Goal: Navigation & Orientation: Find specific page/section

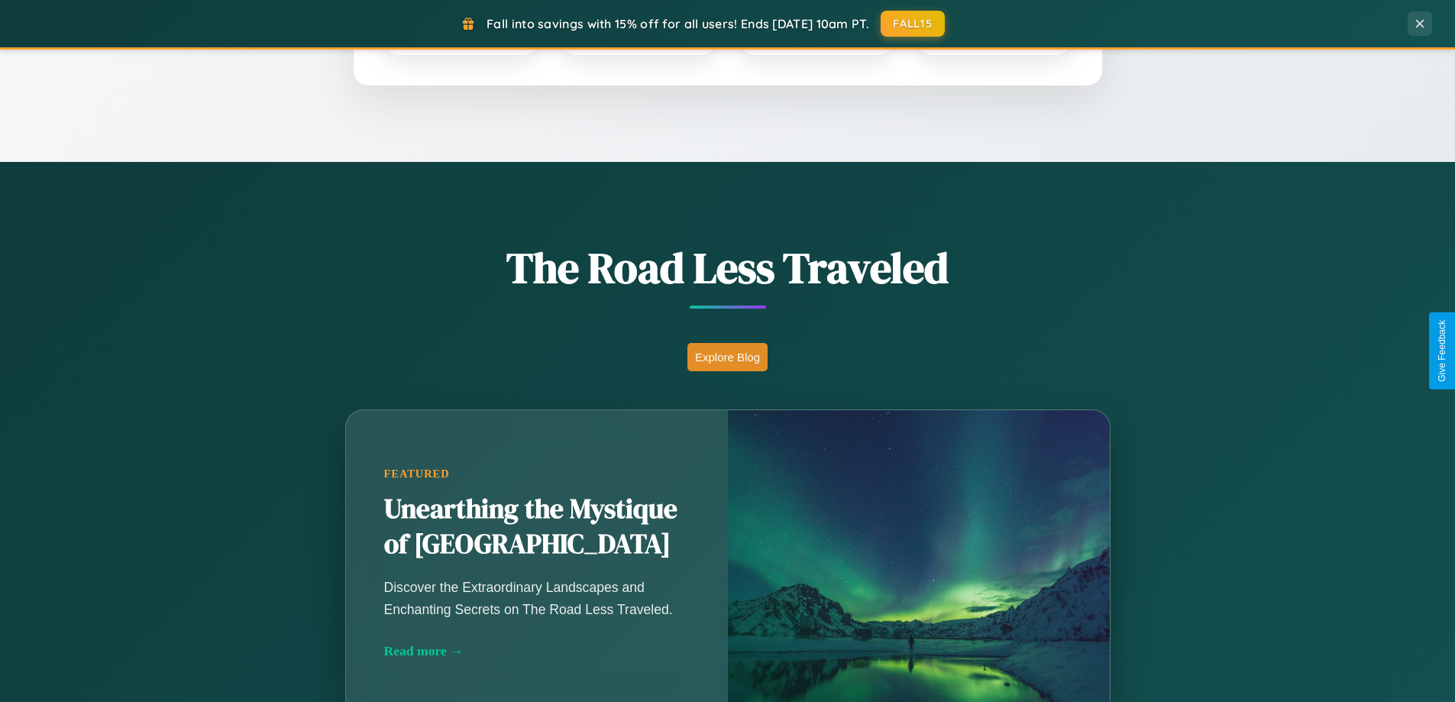
scroll to position [1051, 0]
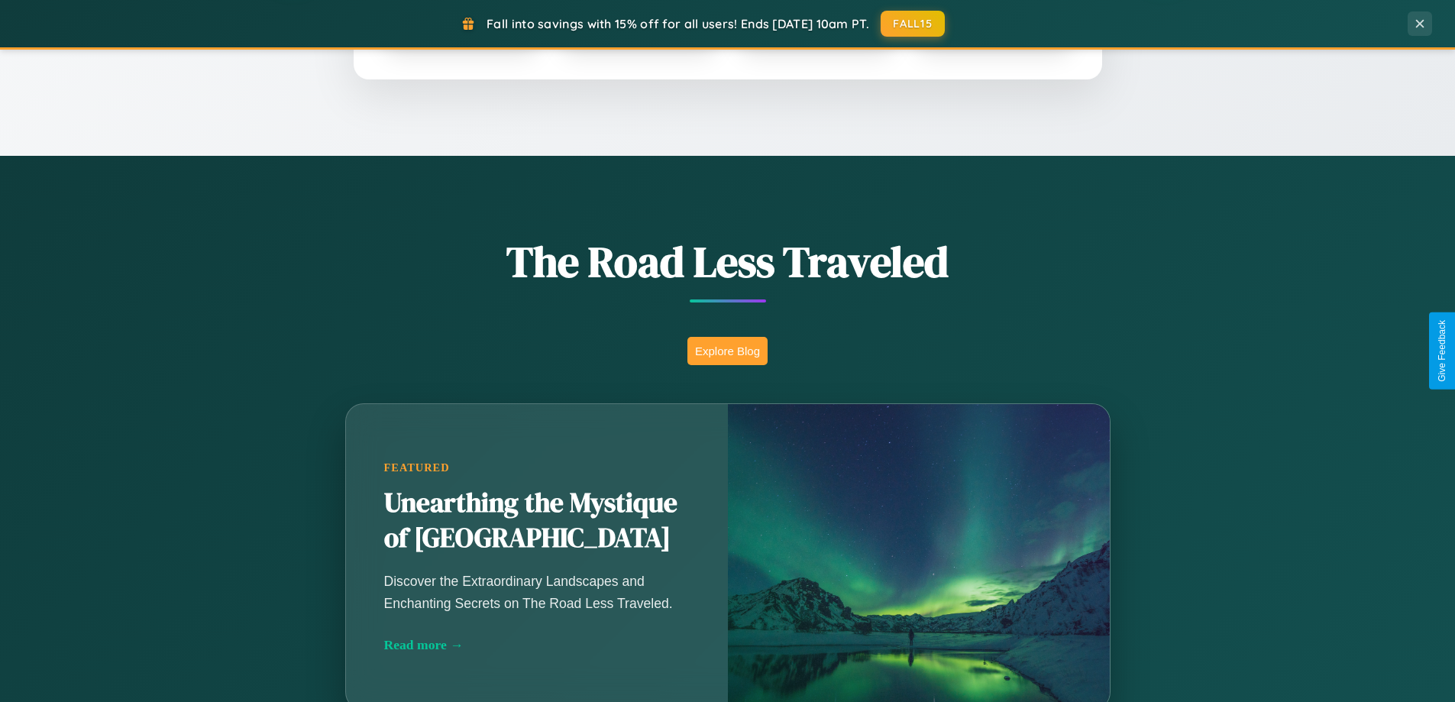
click at [727, 350] on button "Explore Blog" at bounding box center [727, 351] width 80 height 28
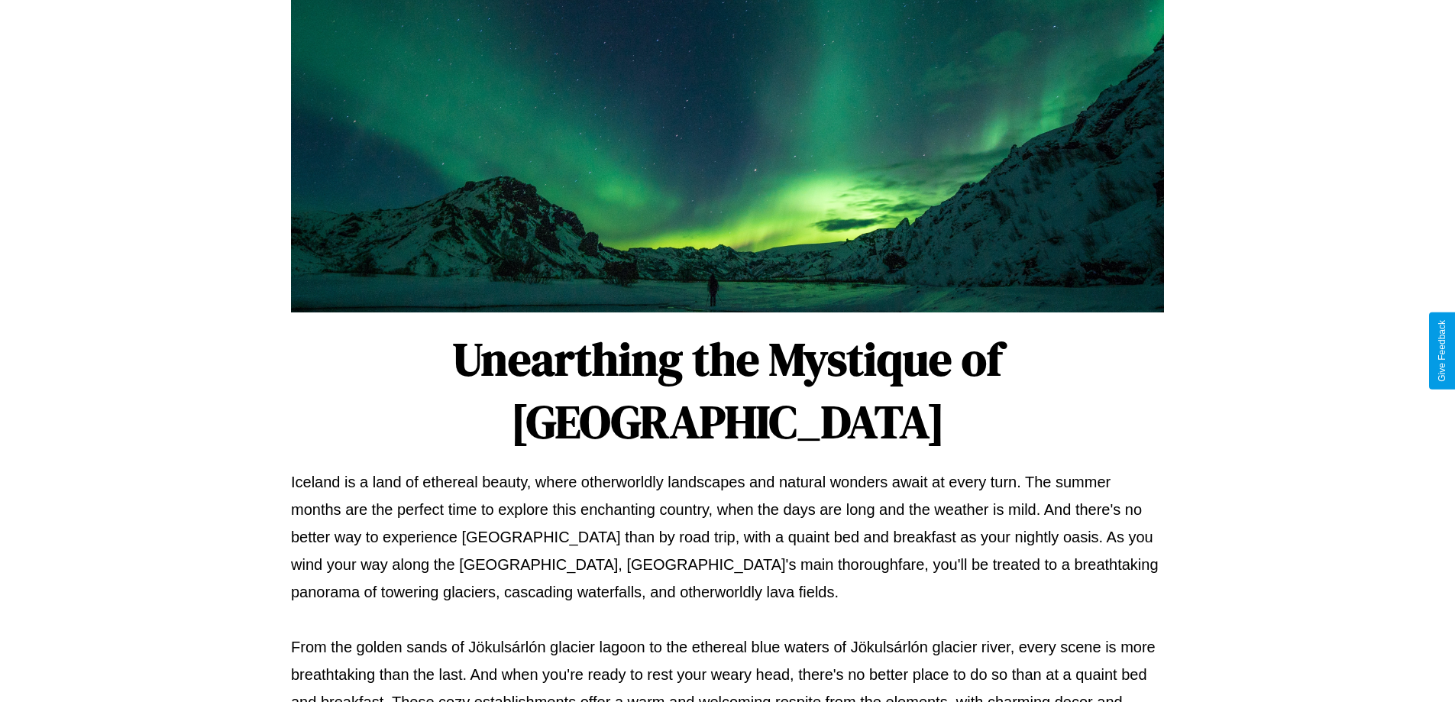
scroll to position [494, 0]
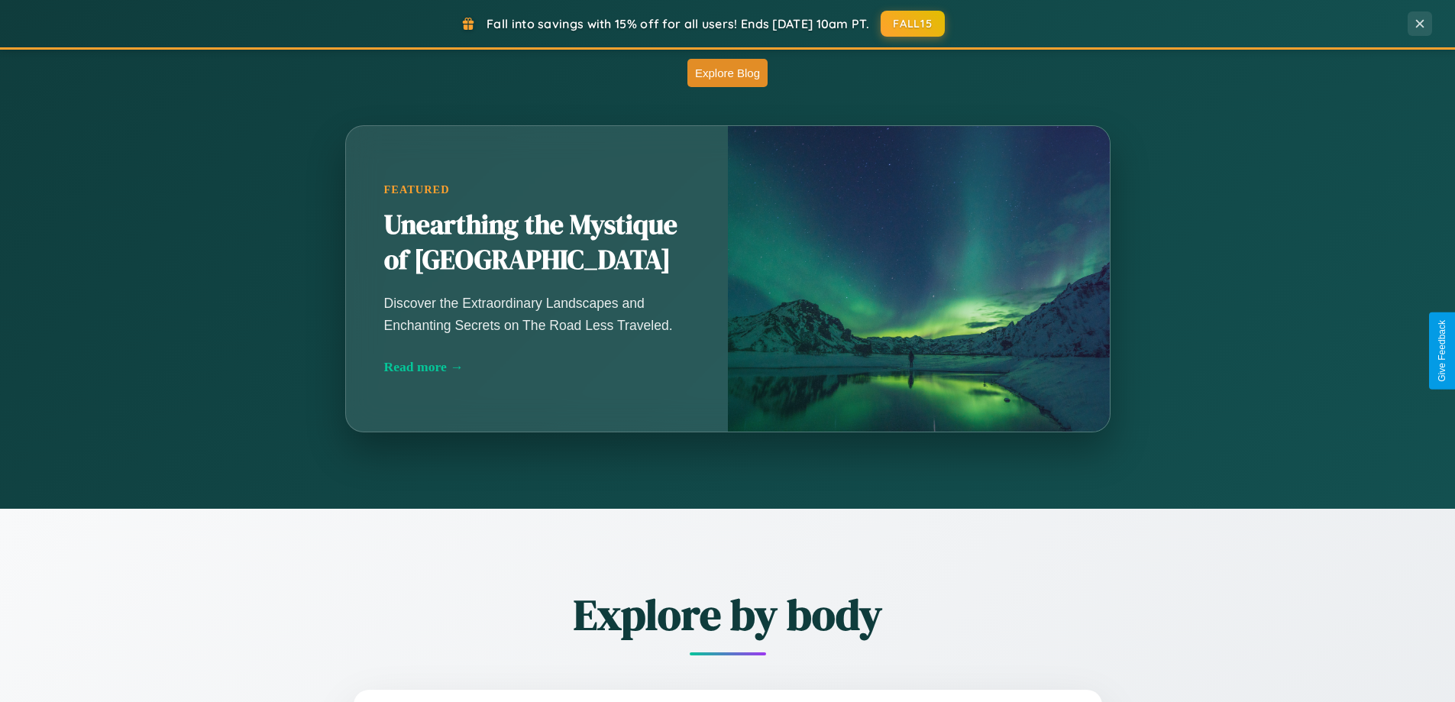
scroll to position [1051, 0]
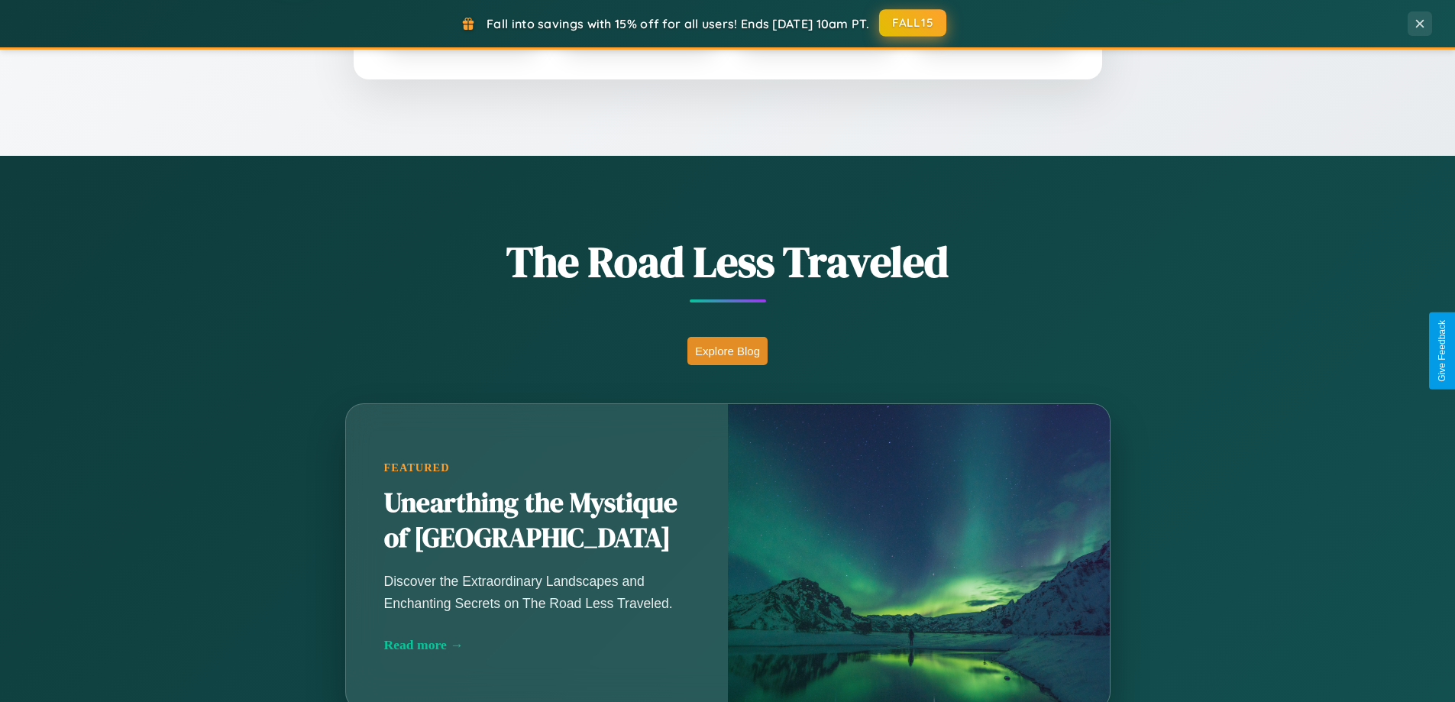
click at [913, 23] on button "FALL15" at bounding box center [912, 22] width 67 height 27
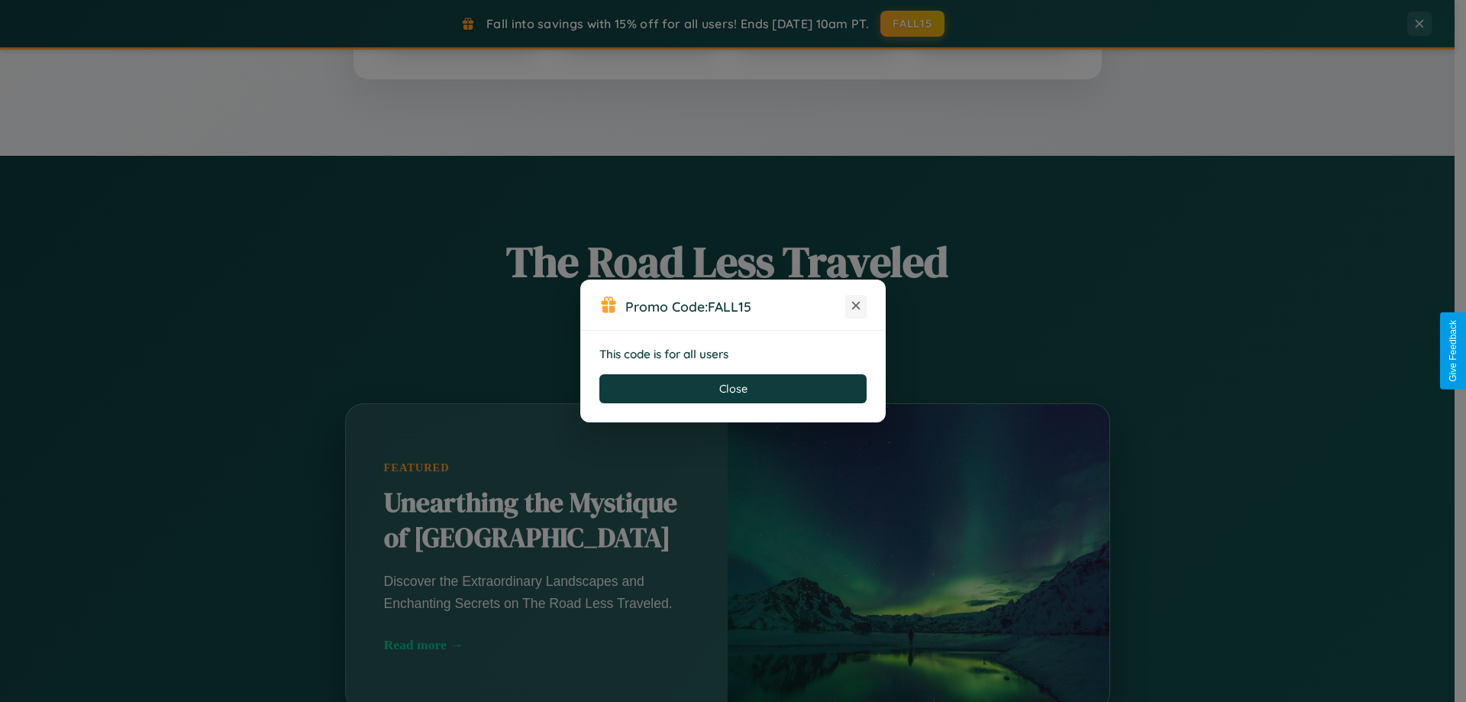
click at [856, 306] on icon at bounding box center [855, 305] width 15 height 15
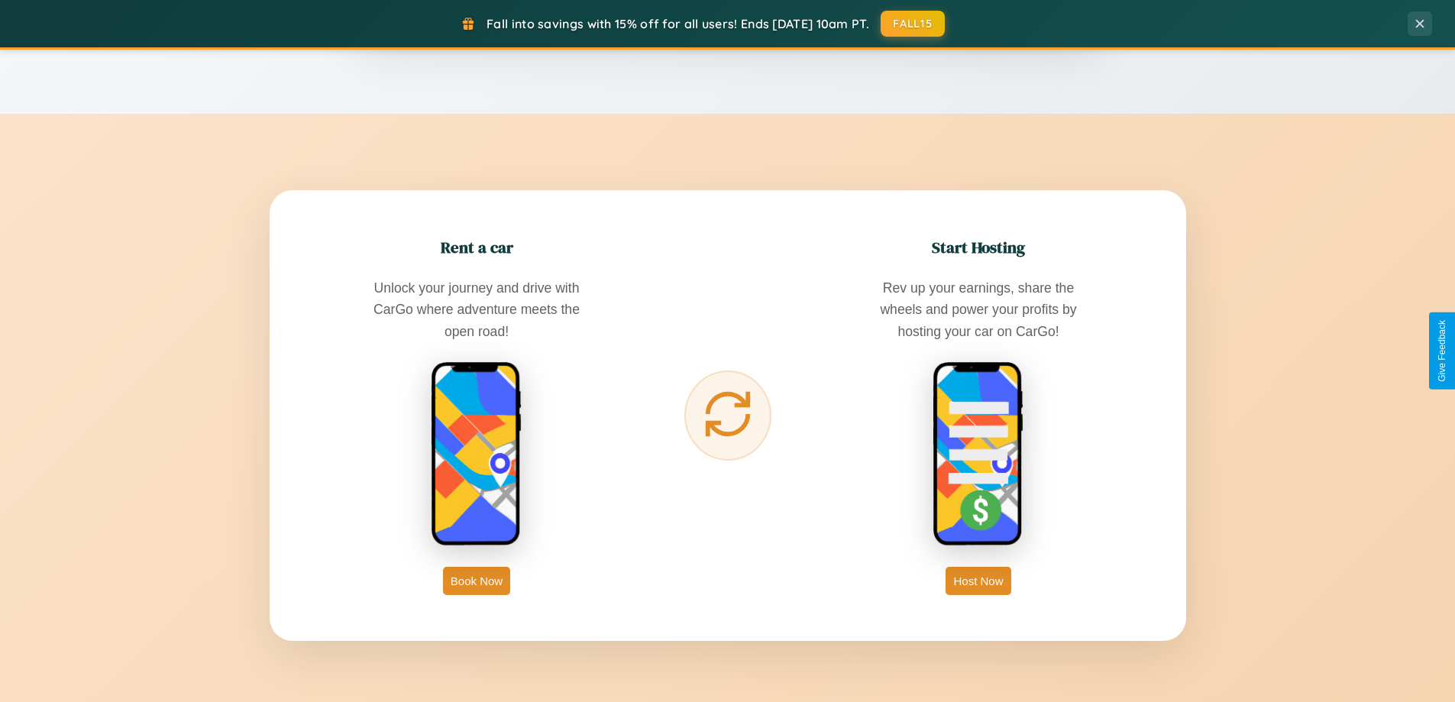
scroll to position [2938, 0]
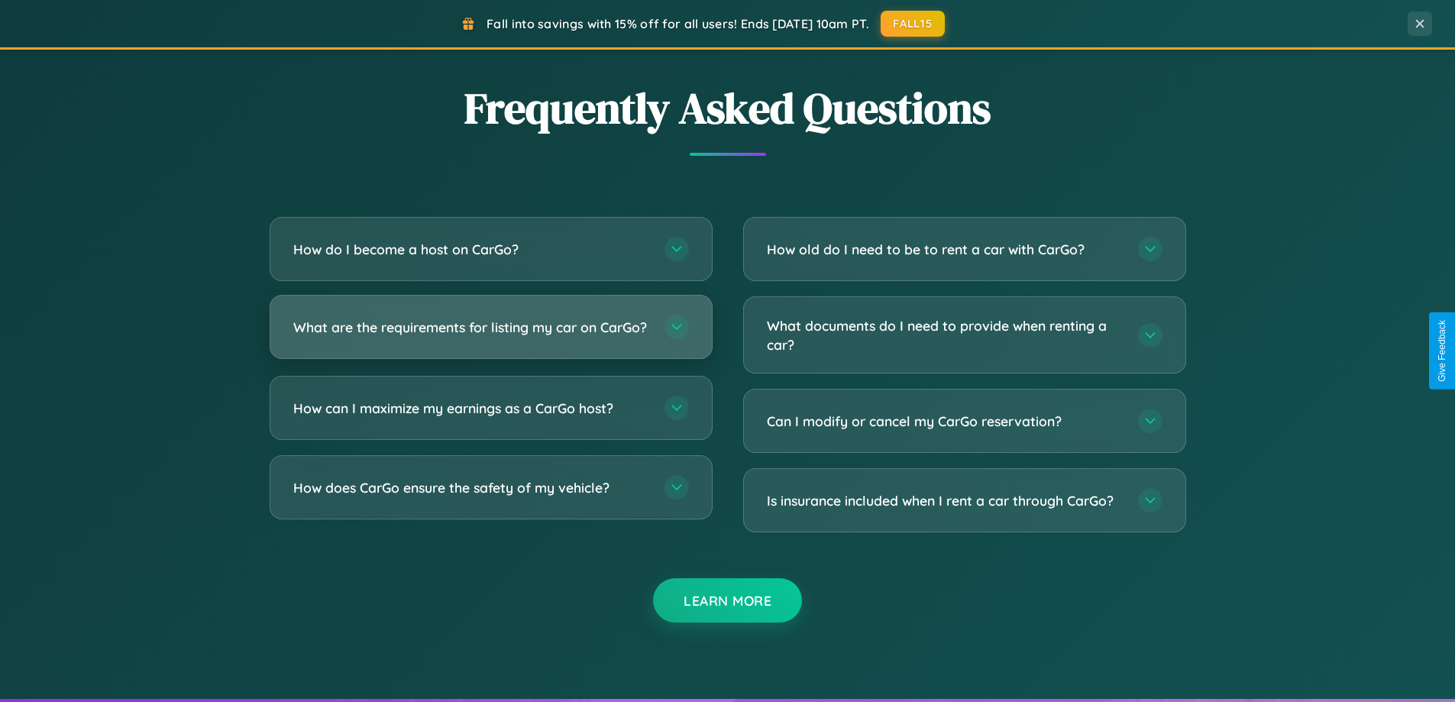
click at [490, 334] on h3 "What are the requirements for listing my car on CarGo?" at bounding box center [471, 327] width 356 height 19
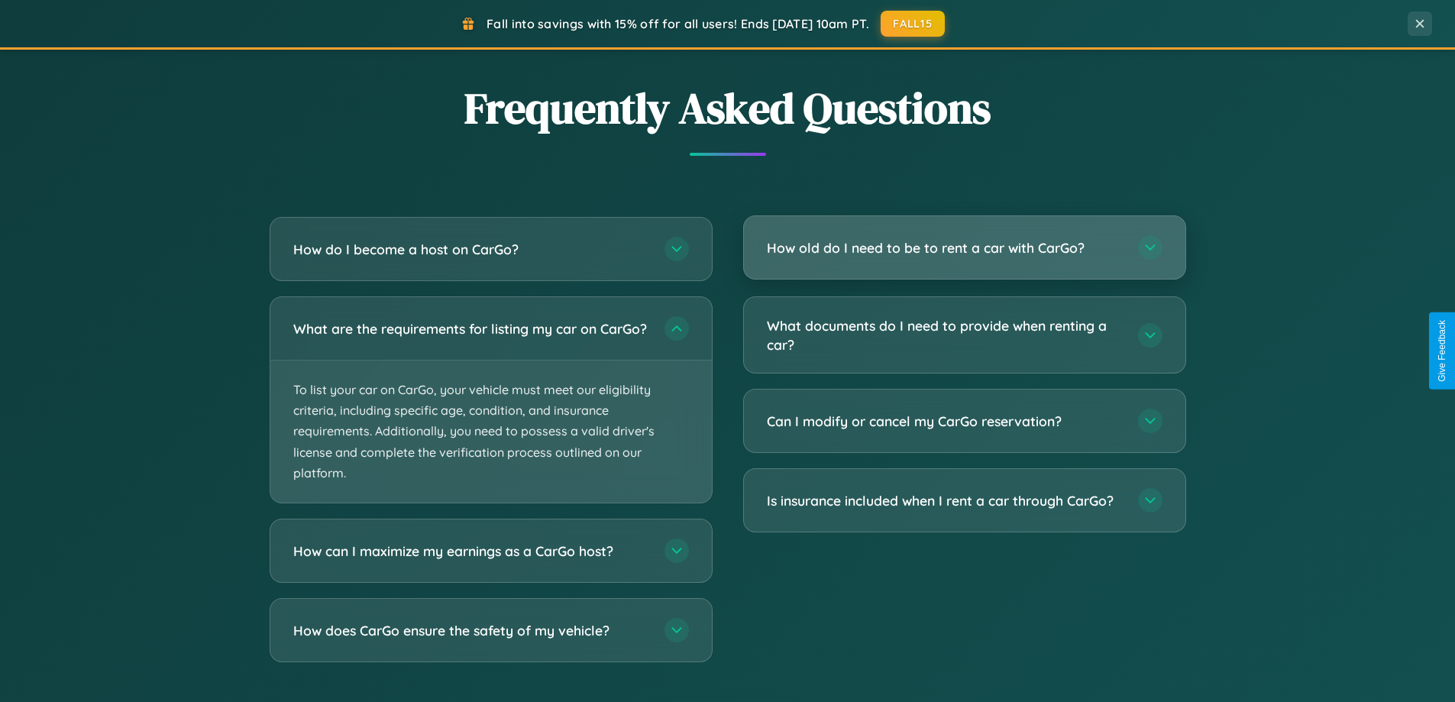
click at [964, 249] on h3 "How old do I need to be to rent a car with CarGo?" at bounding box center [945, 247] width 356 height 19
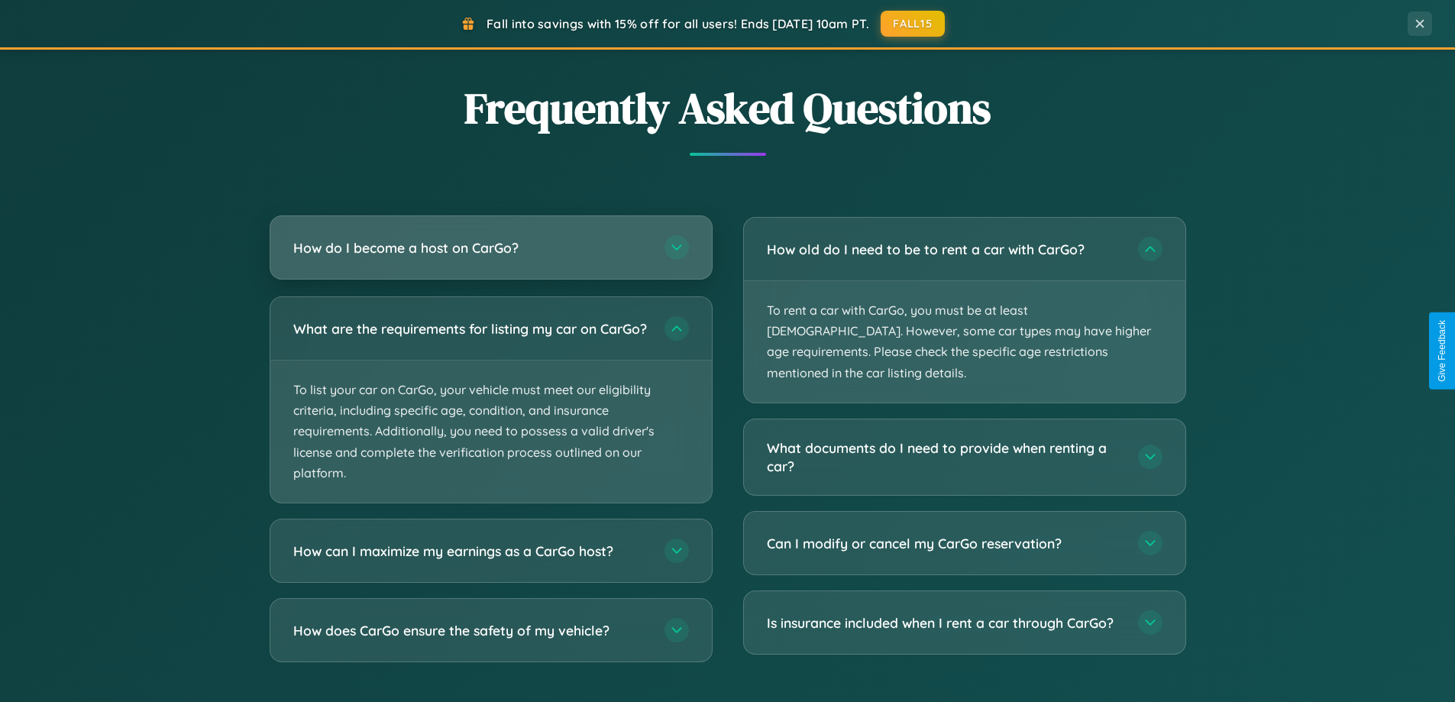
click at [490, 249] on h3 "How do I become a host on CarGo?" at bounding box center [471, 247] width 356 height 19
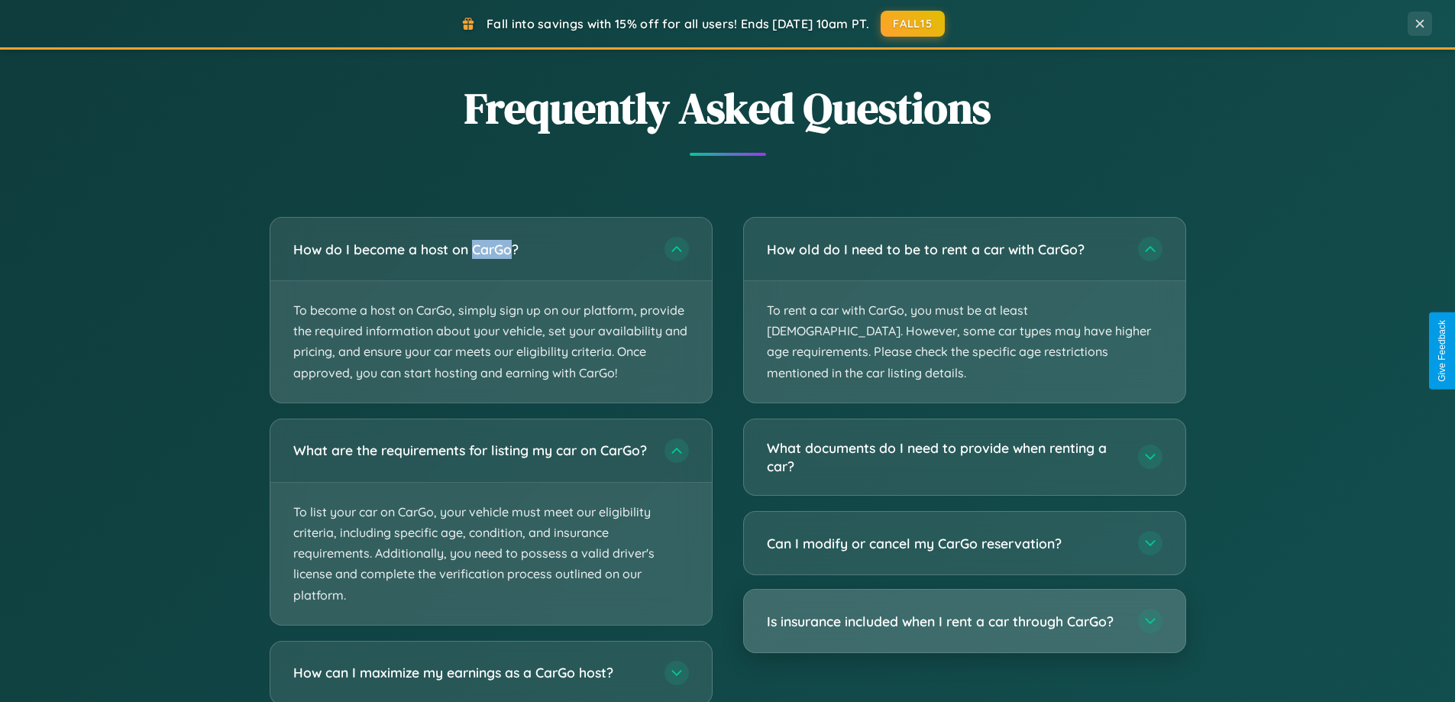
click at [964, 612] on h3 "Is insurance included when I rent a car through CarGo?" at bounding box center [945, 621] width 356 height 19
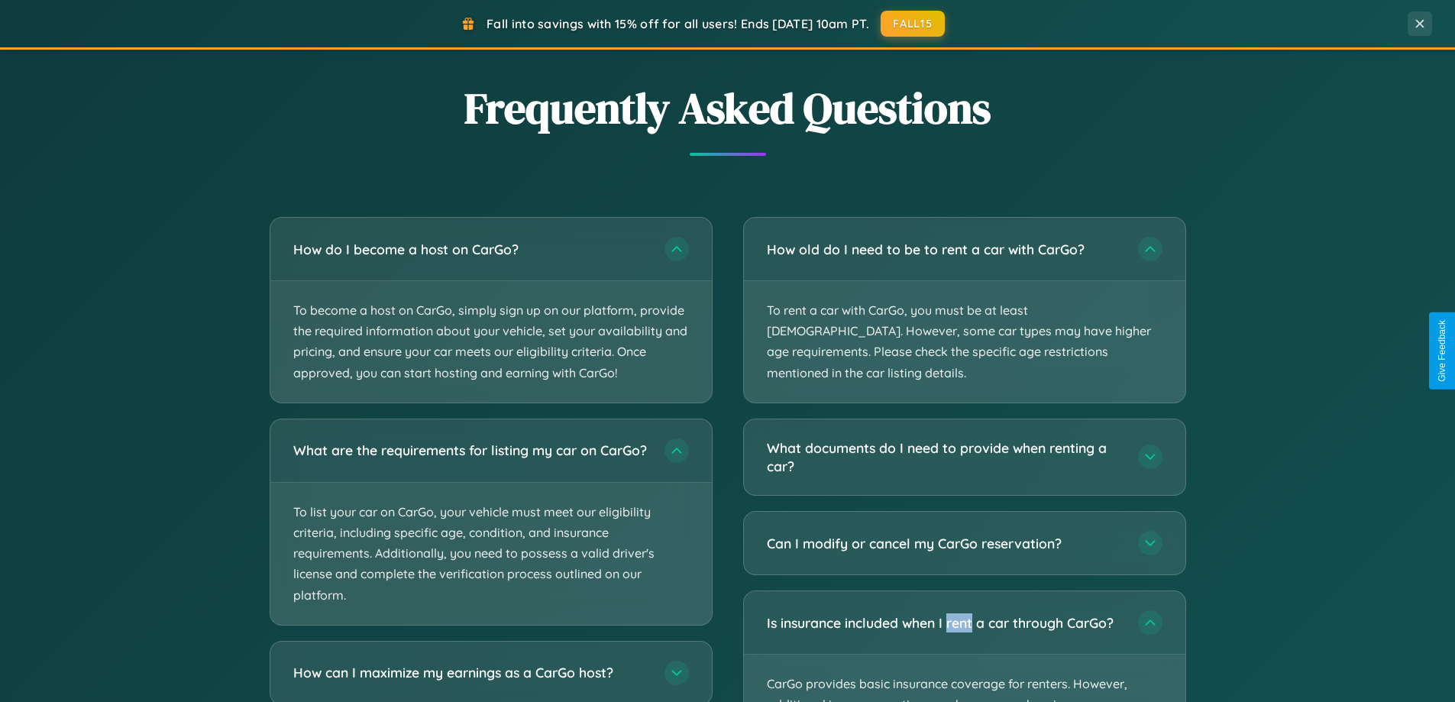
scroll to position [3033, 0]
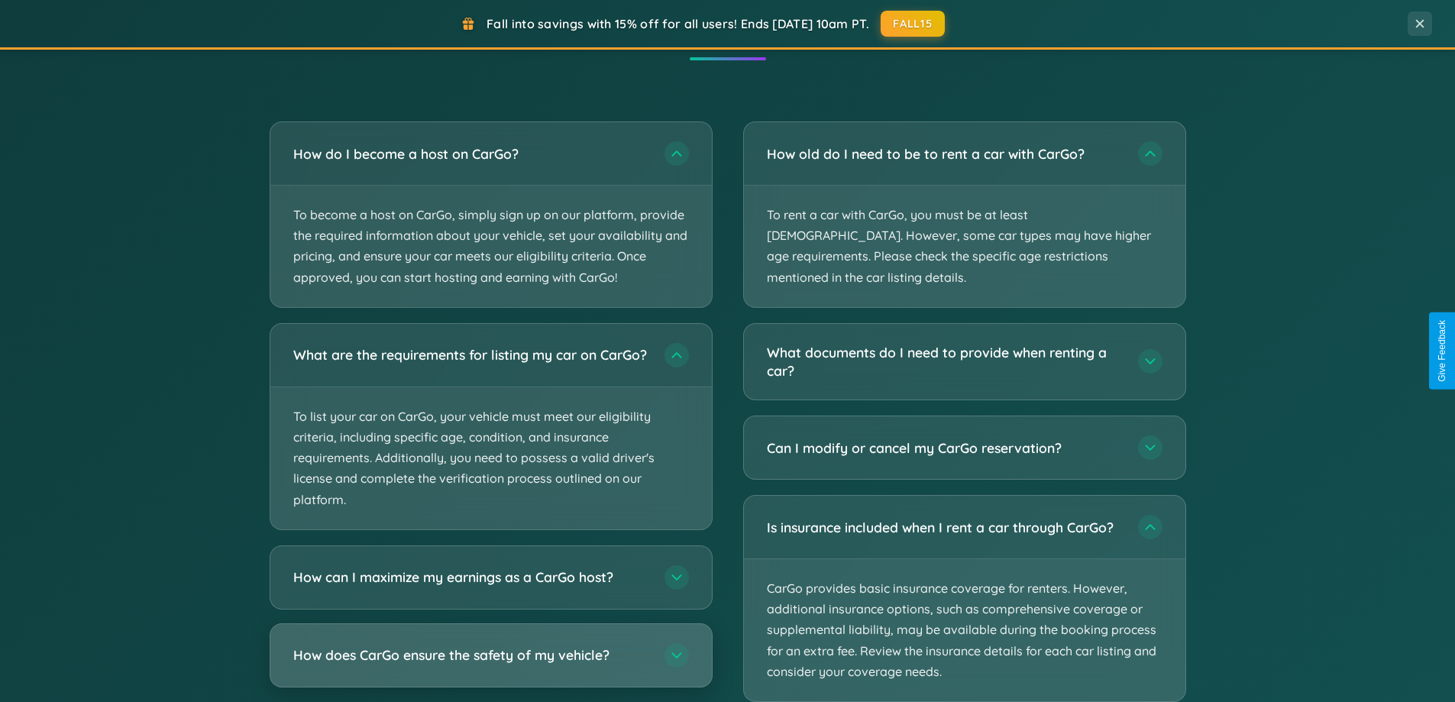
click at [490, 664] on h3 "How does CarGo ensure the safety of my vehicle?" at bounding box center [471, 654] width 356 height 19
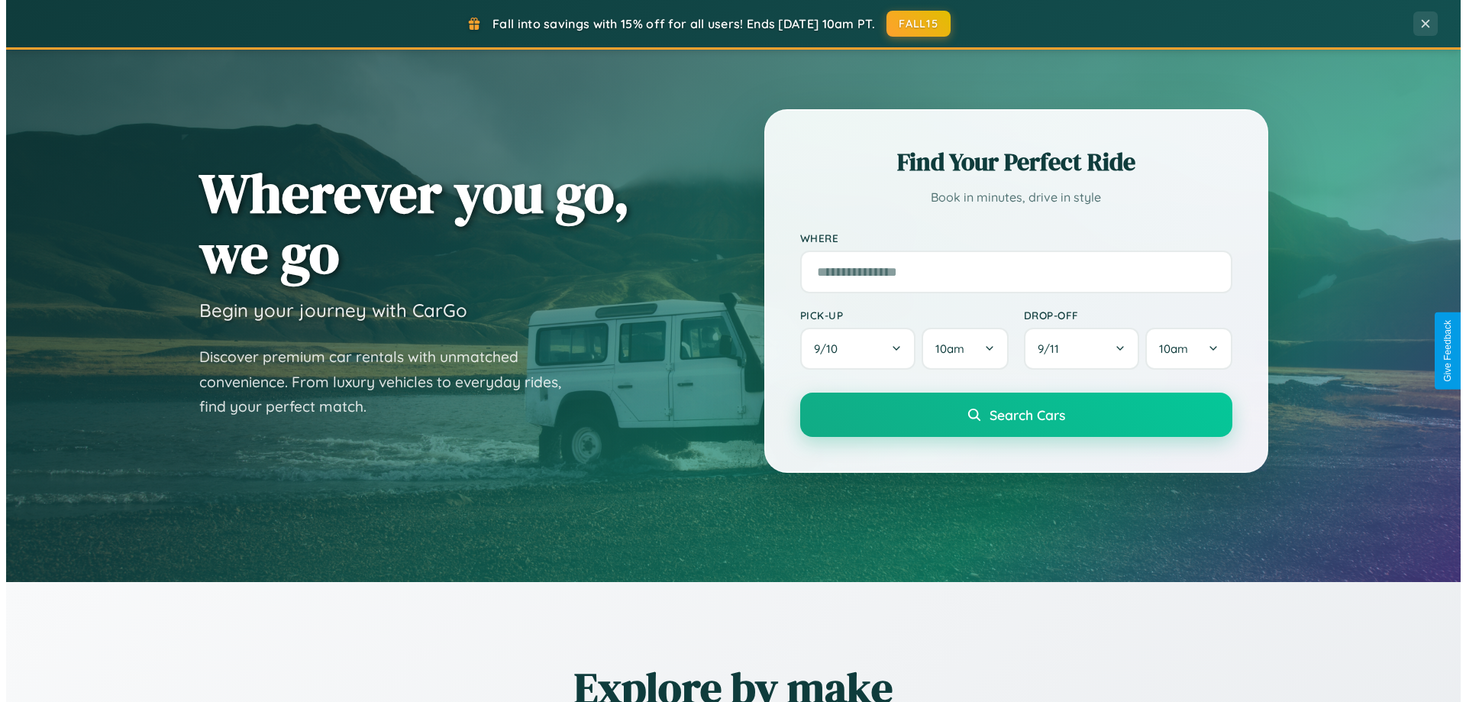
scroll to position [0, 0]
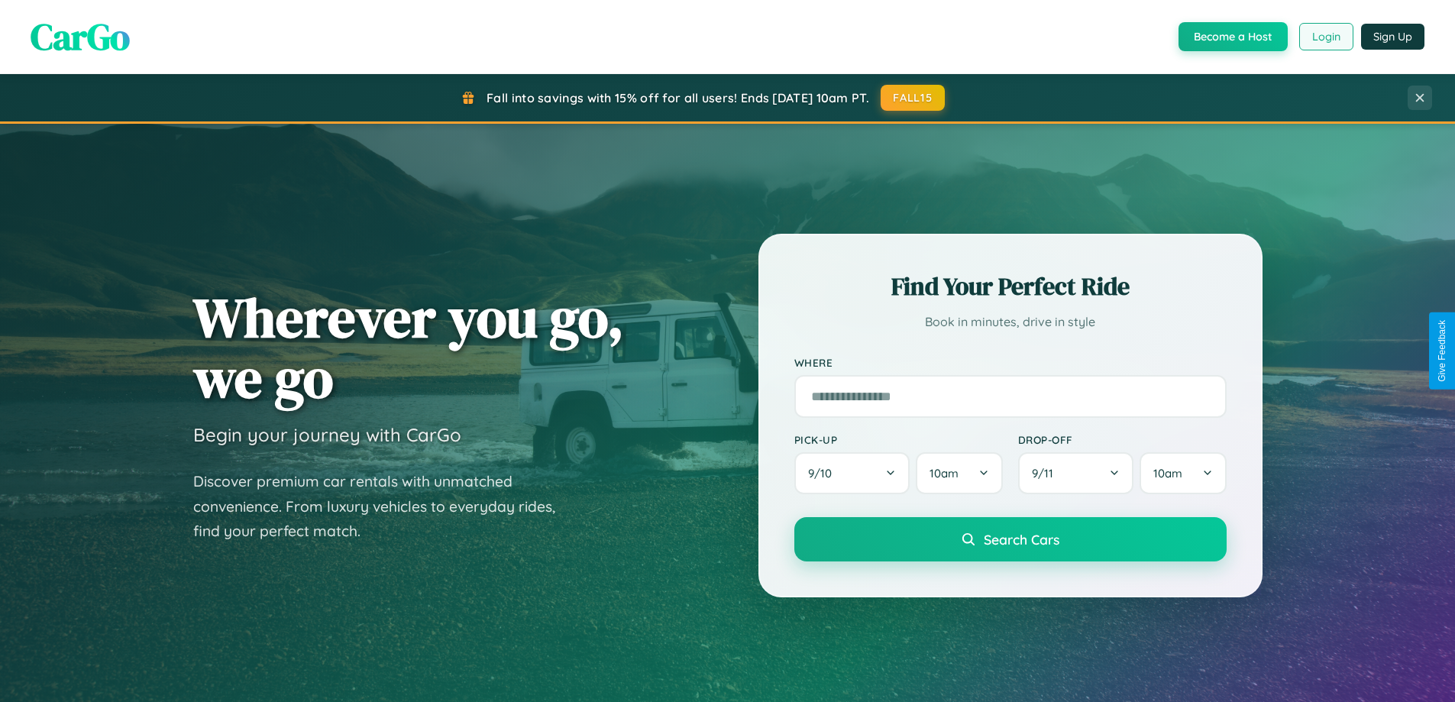
click at [1325, 37] on button "Login" at bounding box center [1326, 36] width 54 height 27
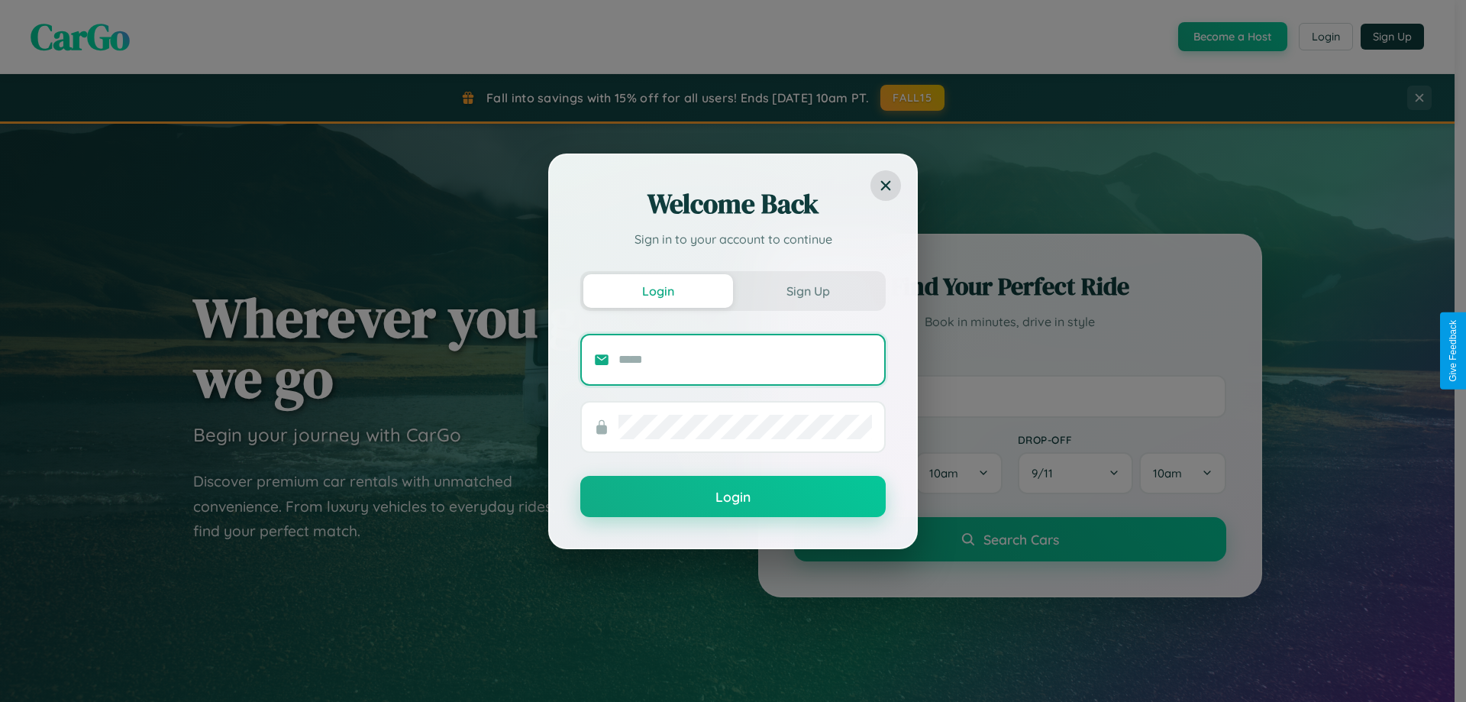
click at [745, 359] on input "text" at bounding box center [744, 359] width 253 height 24
type input "**********"
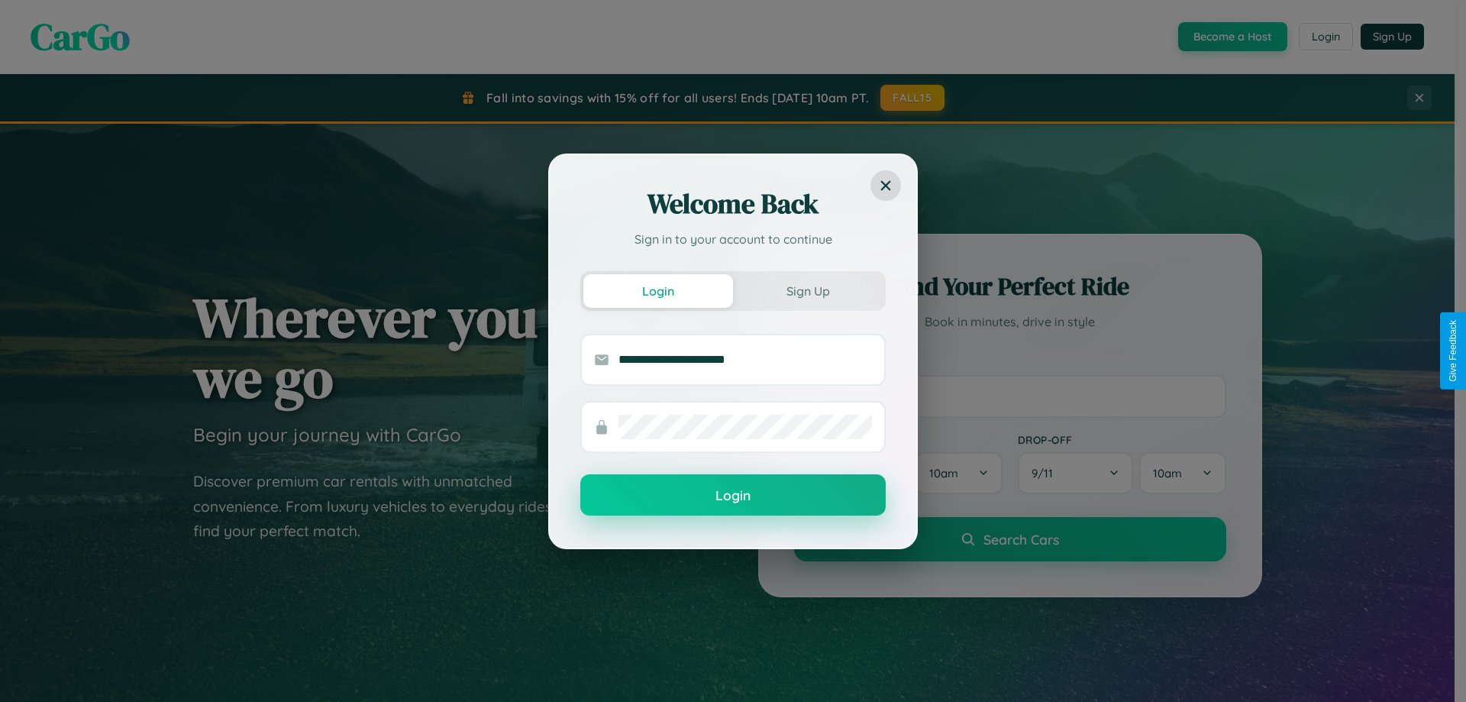
click at [733, 496] on button "Login" at bounding box center [732, 494] width 305 height 41
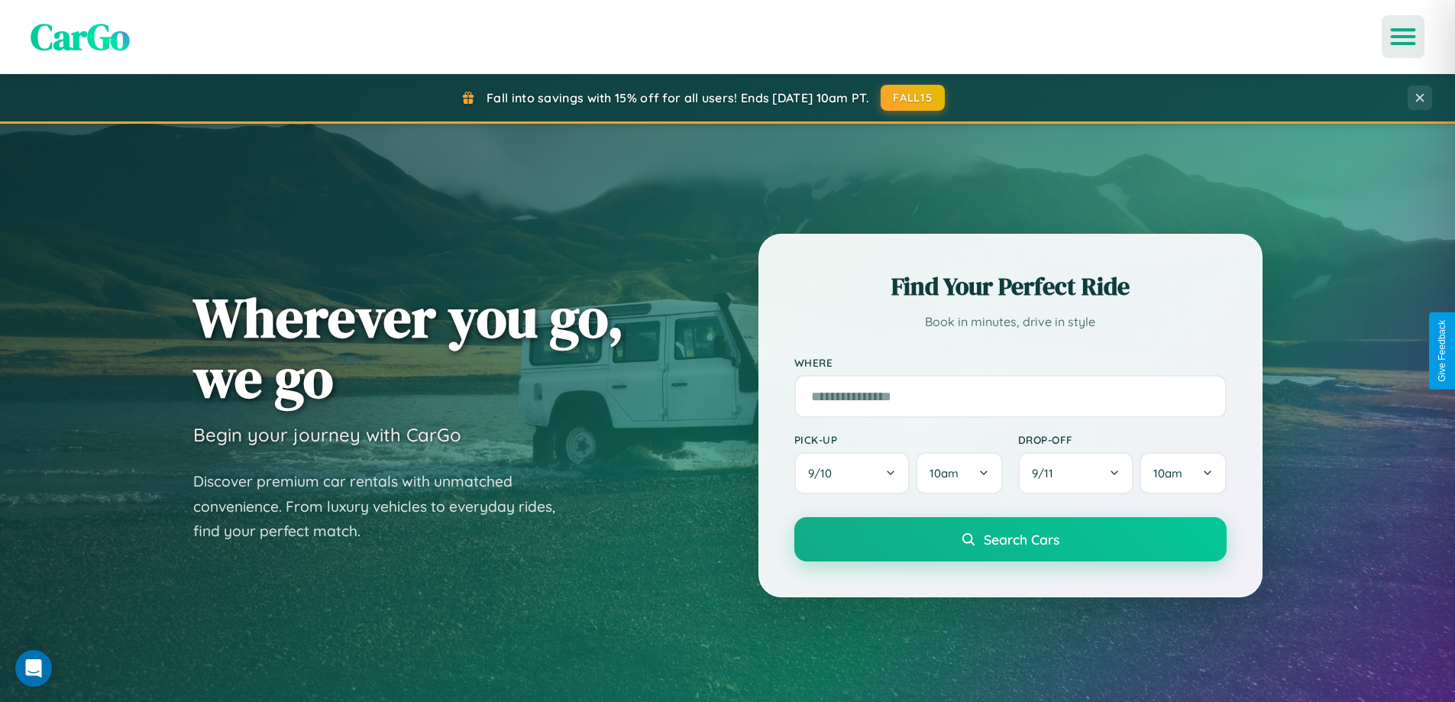
click at [1403, 37] on icon "Open menu" at bounding box center [1403, 37] width 22 height 14
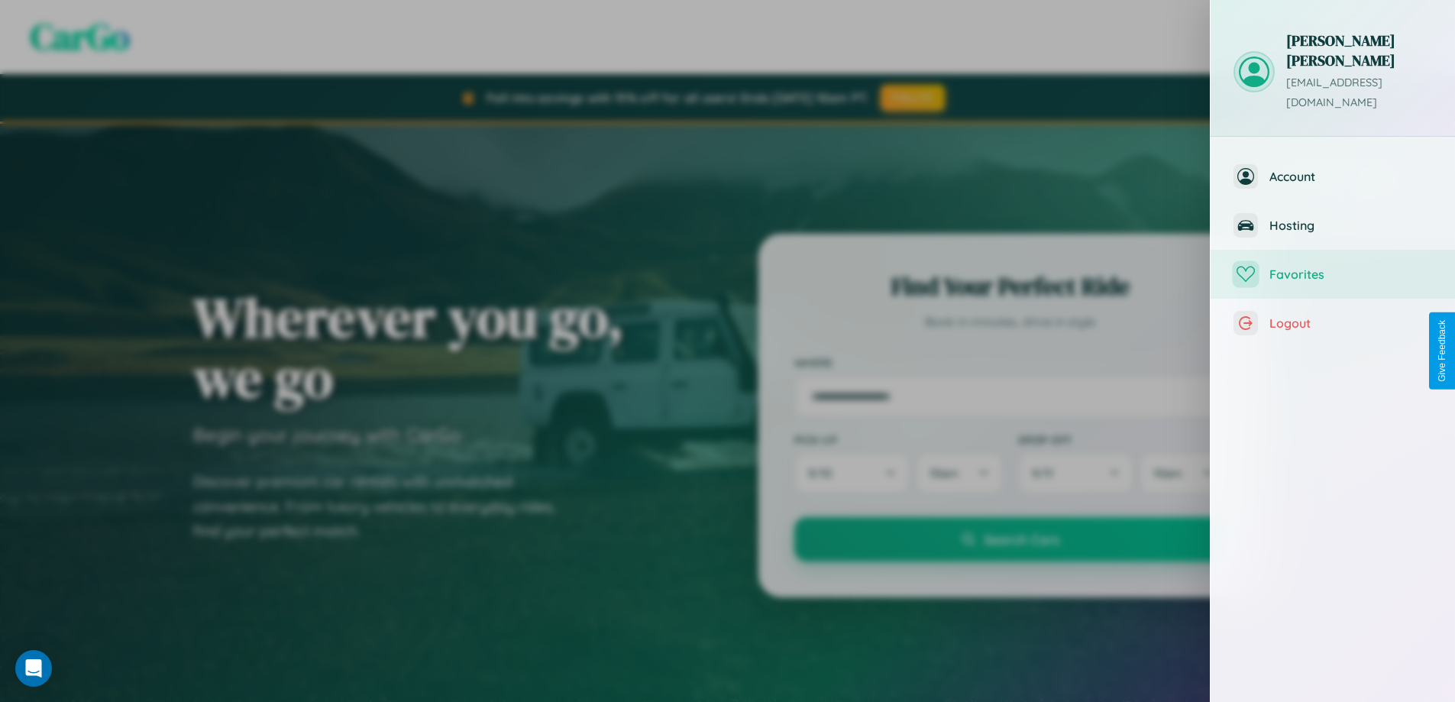
click at [1332, 266] on span "Favorites" at bounding box center [1350, 273] width 163 height 15
